Goal: Information Seeking & Learning: Compare options

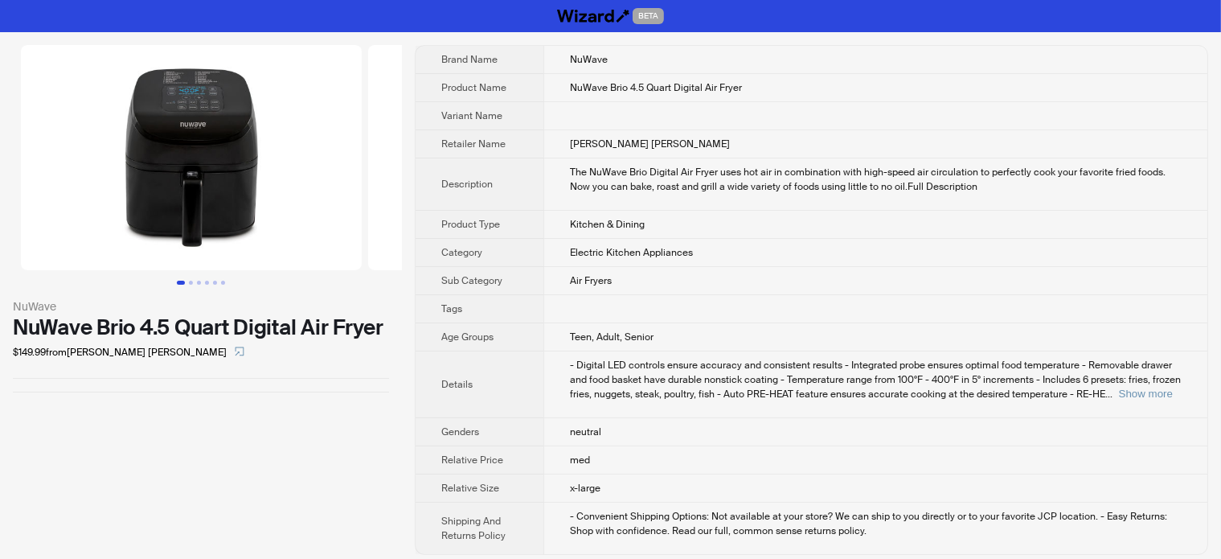
scroll to position [6, 0]
